Goal: Task Accomplishment & Management: Complete application form

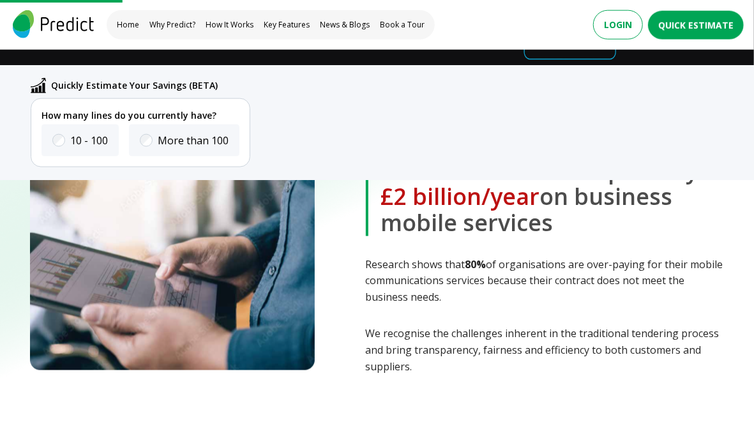
scroll to position [734, 0]
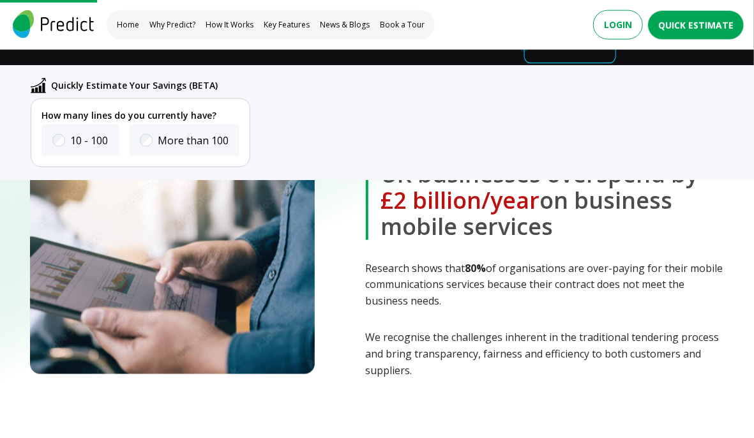
click at [607, 27] on button "Login" at bounding box center [618, 24] width 50 height 29
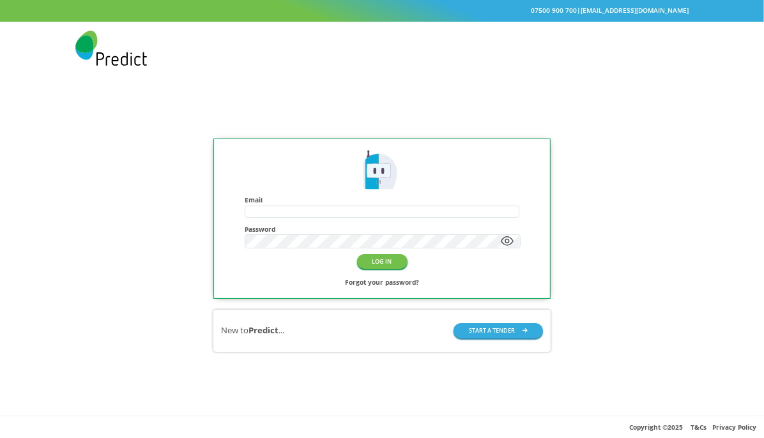
click at [510, 331] on button "START A TENDER" at bounding box center [497, 330] width 89 height 15
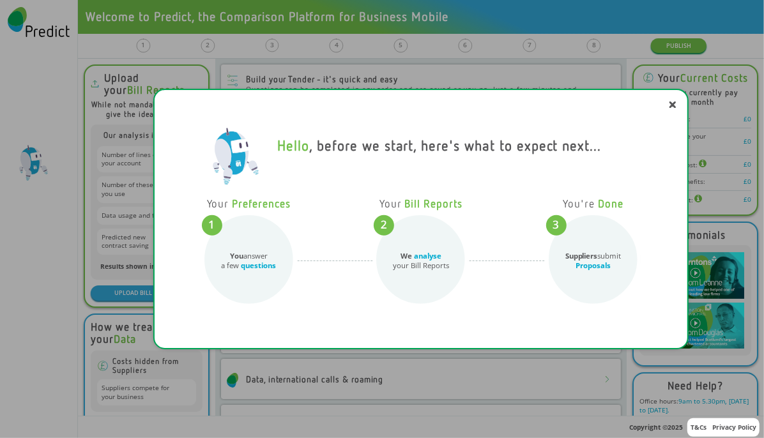
click at [672, 102] on icon at bounding box center [672, 105] width 6 height 6
